Goal: Find specific page/section: Find specific page/section

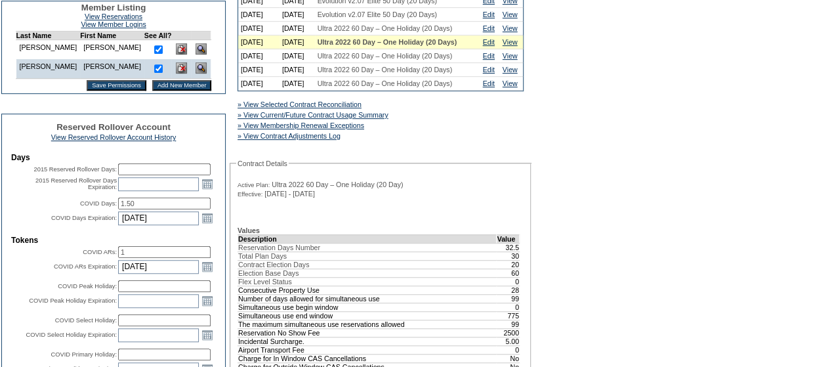
scroll to position [525, 0]
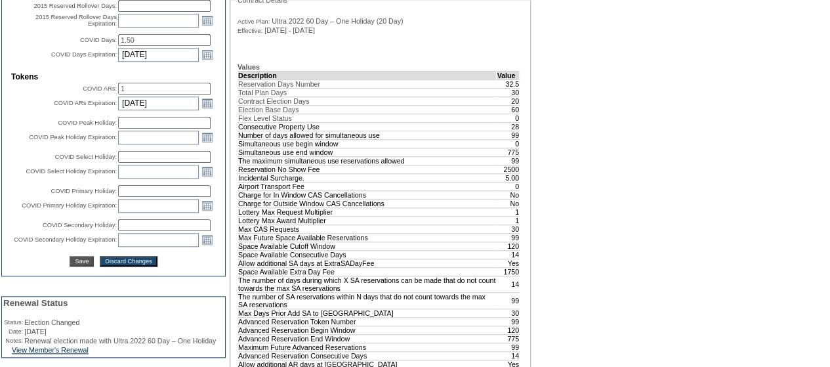
click at [13, 115] on td at bounding box center [113, 114] width 205 height 4
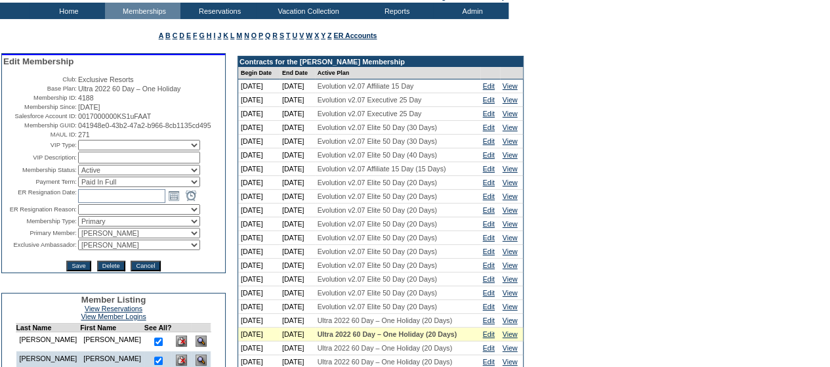
scroll to position [0, 0]
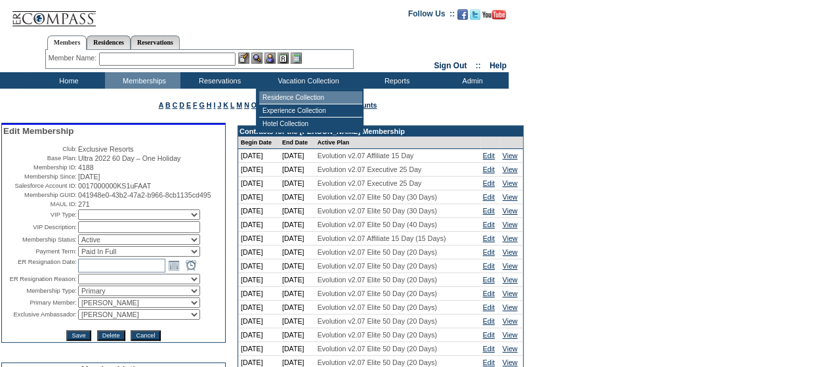
click at [285, 99] on td "Residence Collection" at bounding box center [310, 97] width 103 height 13
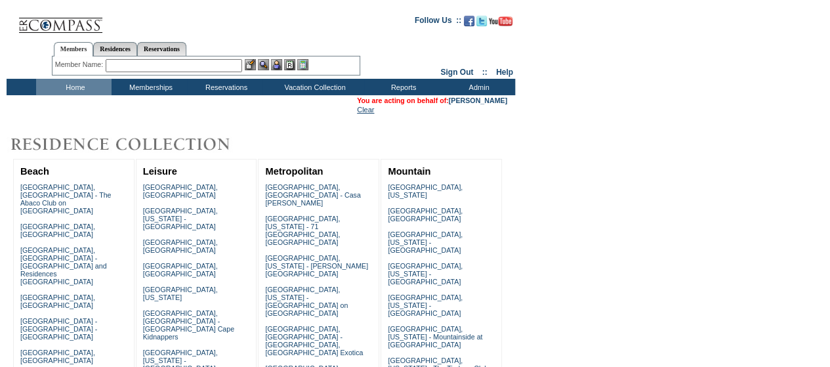
click at [357, 112] on link "Clear" at bounding box center [365, 110] width 17 height 8
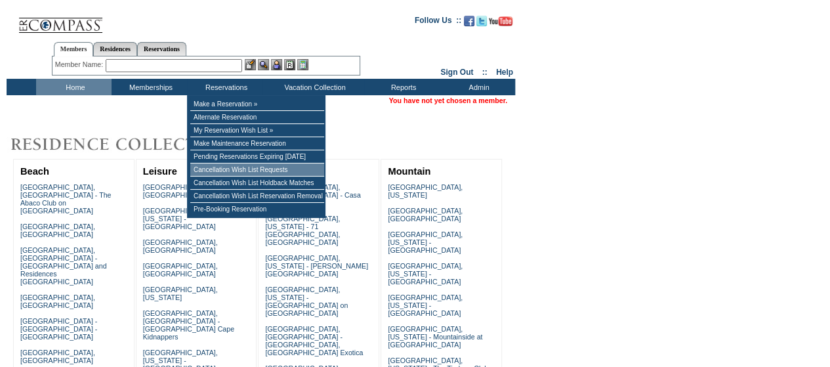
click at [254, 177] on td "Cancellation Wish List Requests" at bounding box center [257, 169] width 134 height 13
